Goal: Task Accomplishment & Management: Use online tool/utility

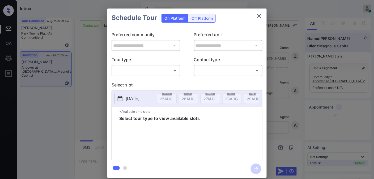
scroll to position [519, 0]
click at [153, 69] on body "Inbox [PERSON_NAME] Online Set yourself offline Set yourself on break Profile S…" at bounding box center [187, 89] width 374 height 179
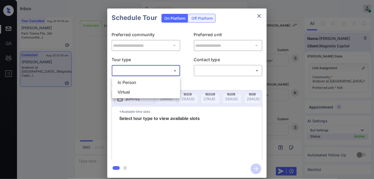
click at [153, 84] on li "In Person" at bounding box center [146, 83] width 65 height 10
type input "********"
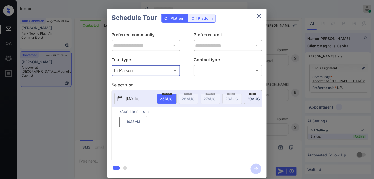
click at [140, 98] on p "[DATE]" at bounding box center [133, 98] width 14 height 6
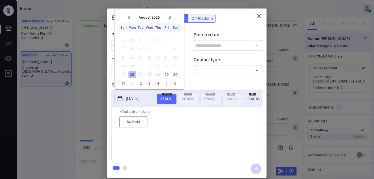
click at [171, 19] on div at bounding box center [170, 17] width 7 height 7
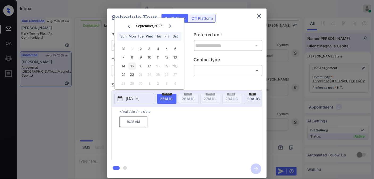
click at [135, 65] on div "15" at bounding box center [132, 66] width 7 height 7
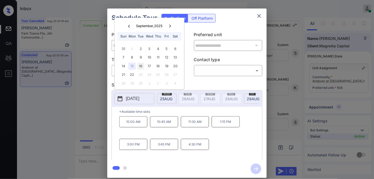
click at [144, 67] on div "16" at bounding box center [141, 66] width 7 height 7
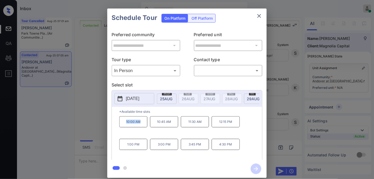
drag, startPoint x: 141, startPoint y: 124, endPoint x: 118, endPoint y: 124, distance: 23.4
click at [118, 124] on div "*Available time slots 10:00 AM 10:45 AM 11:30 AM 12:15 PM 1:00 PM 3:00 PM 3:45 …" at bounding box center [187, 134] width 151 height 55
copy p "10:00 AM"
click at [256, 14] on button "close" at bounding box center [259, 16] width 11 height 11
